Goal: Navigation & Orientation: Find specific page/section

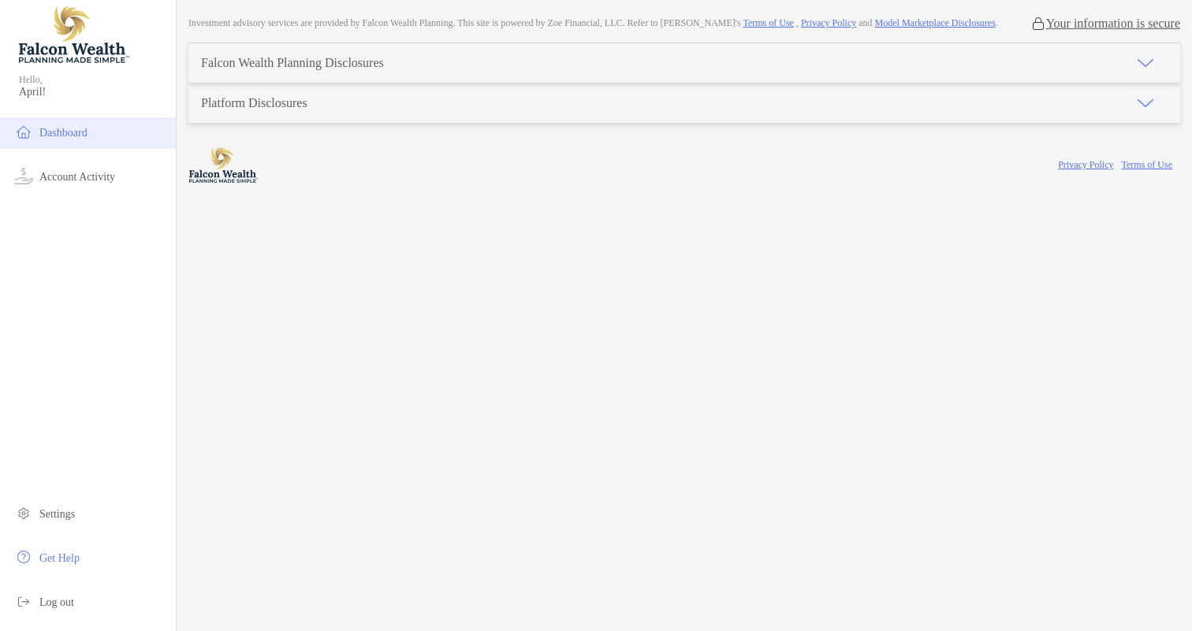
click at [42, 130] on span "Dashboard" at bounding box center [63, 133] width 48 height 12
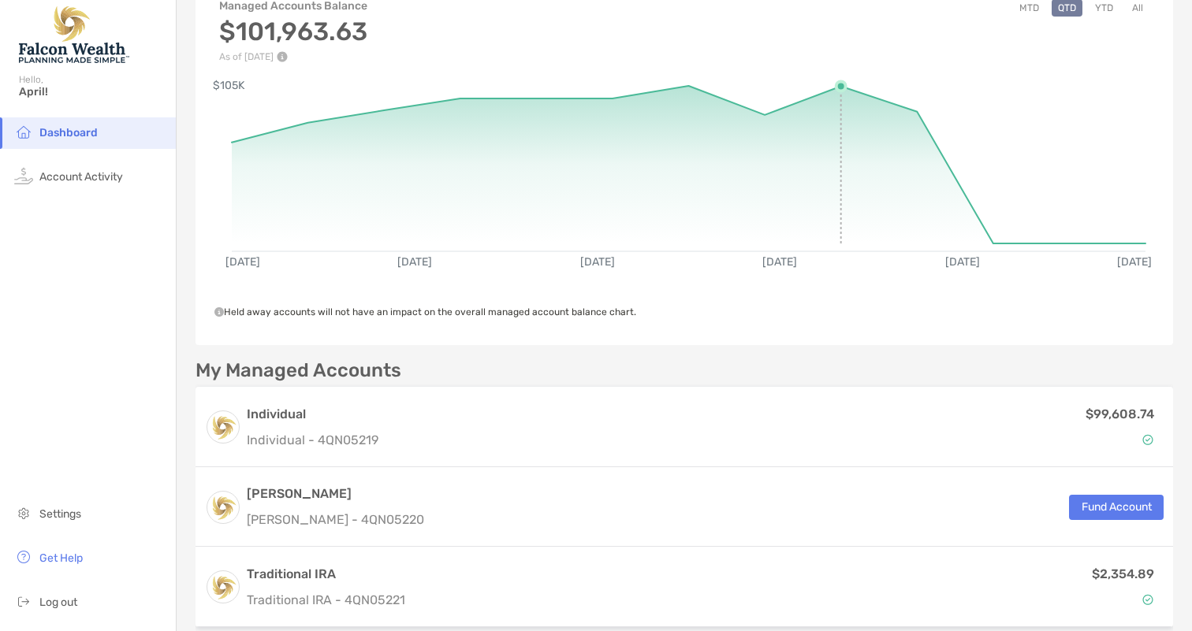
scroll to position [90, 0]
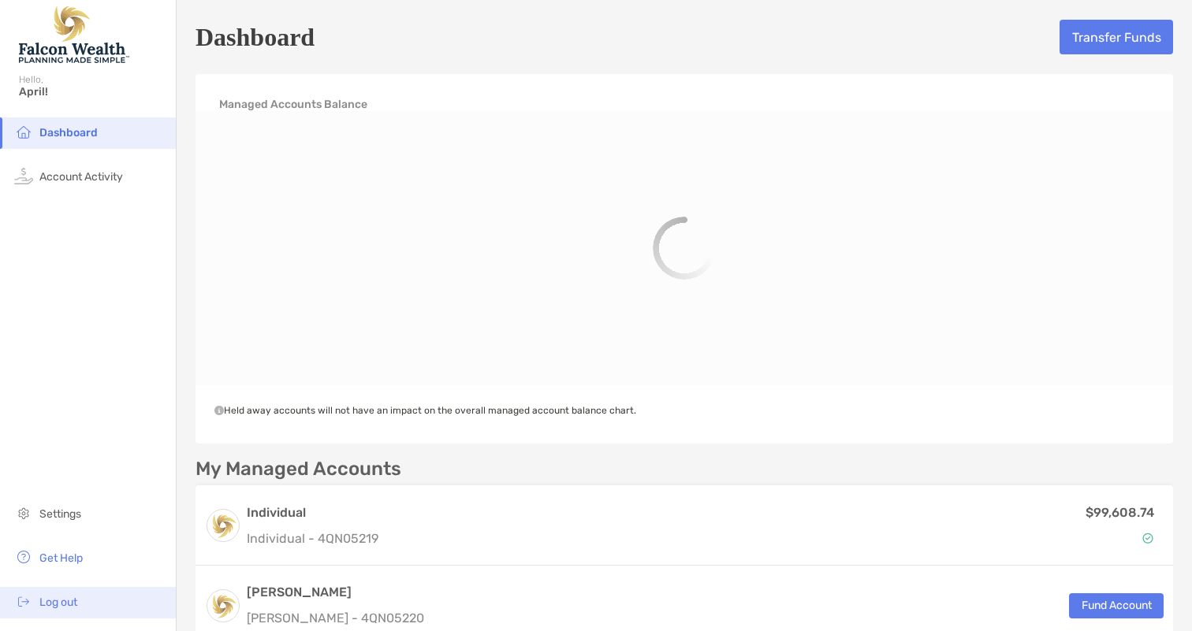
click at [68, 595] on li "Log out" at bounding box center [88, 603] width 176 height 32
